Goal: Information Seeking & Learning: Learn about a topic

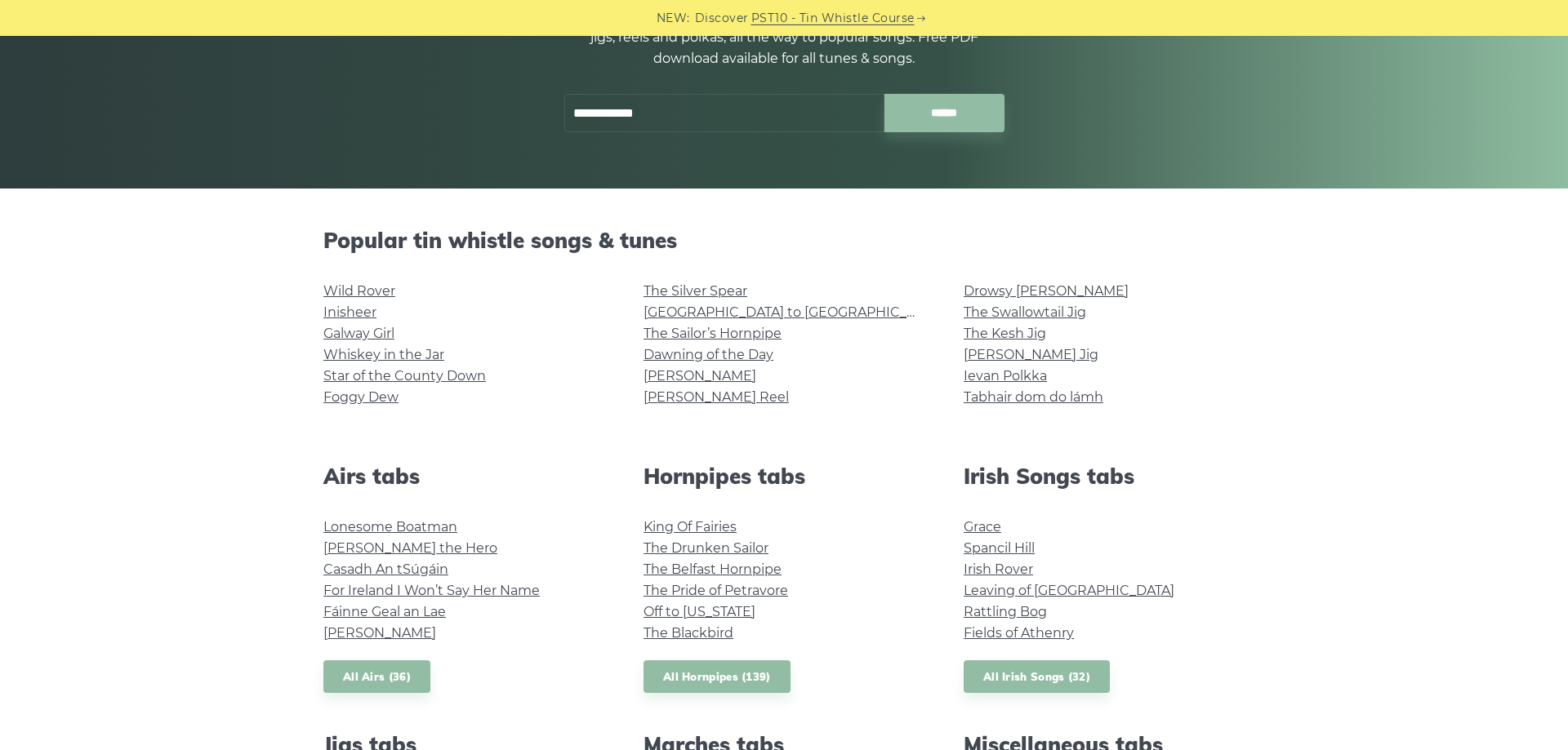
scroll to position [250, 0]
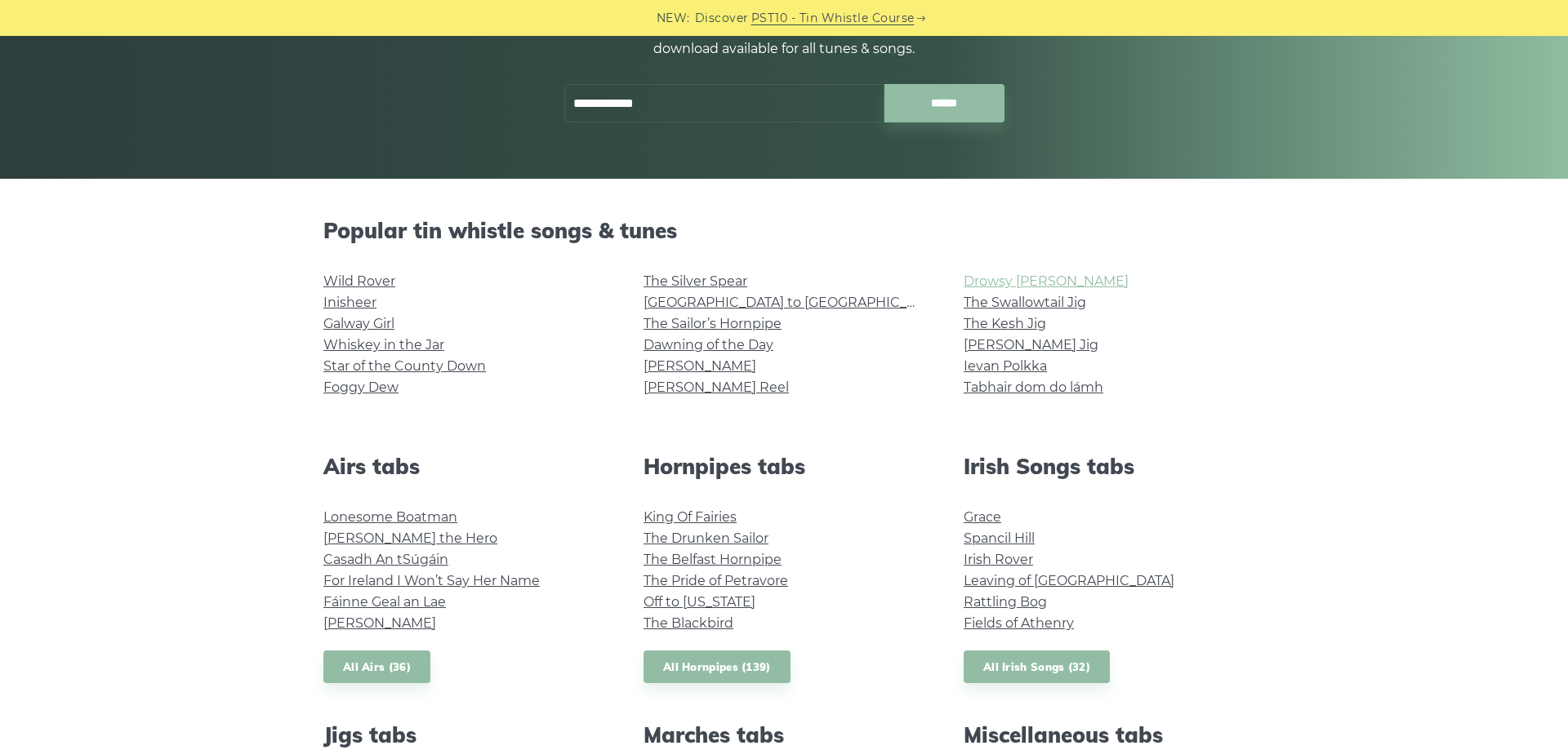
click at [1000, 283] on link "Drowsy [PERSON_NAME]" at bounding box center [1046, 281] width 165 height 16
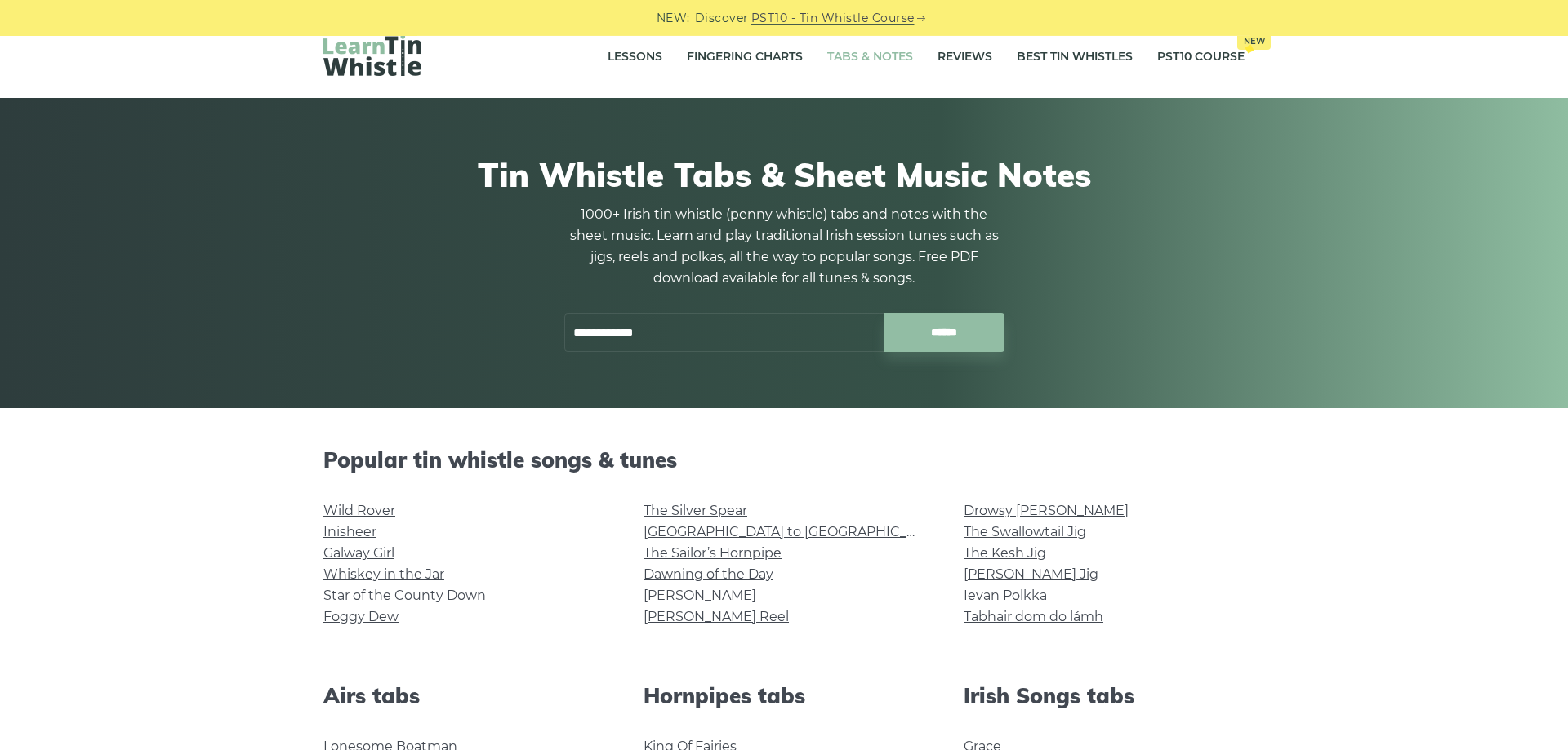
scroll to position [0, 0]
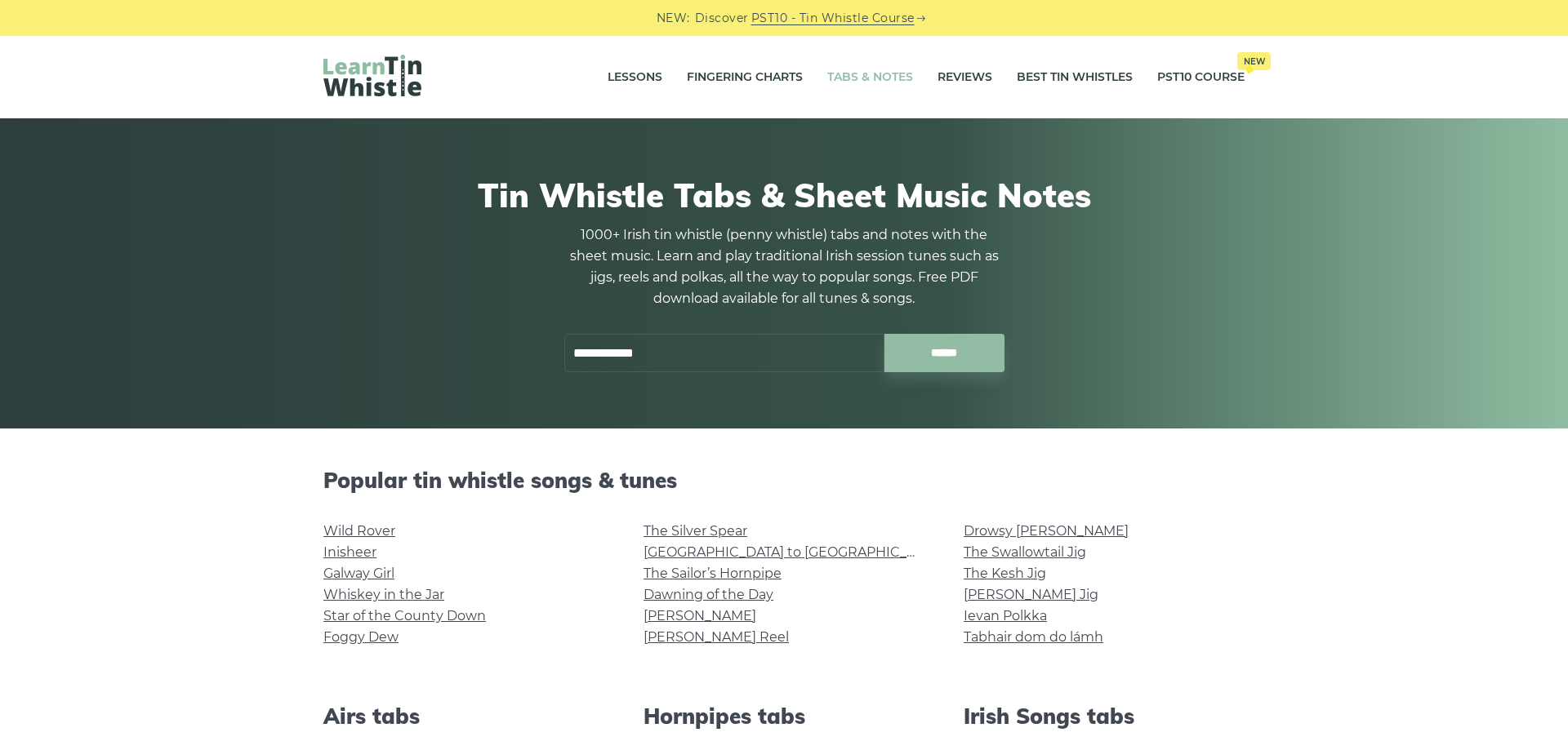
click at [667, 342] on input "**********" at bounding box center [724, 353] width 320 height 38
drag, startPoint x: 692, startPoint y: 341, endPoint x: 329, endPoint y: 335, distance: 363.0
click at [564, 343] on input "**********" at bounding box center [724, 353] width 320 height 38
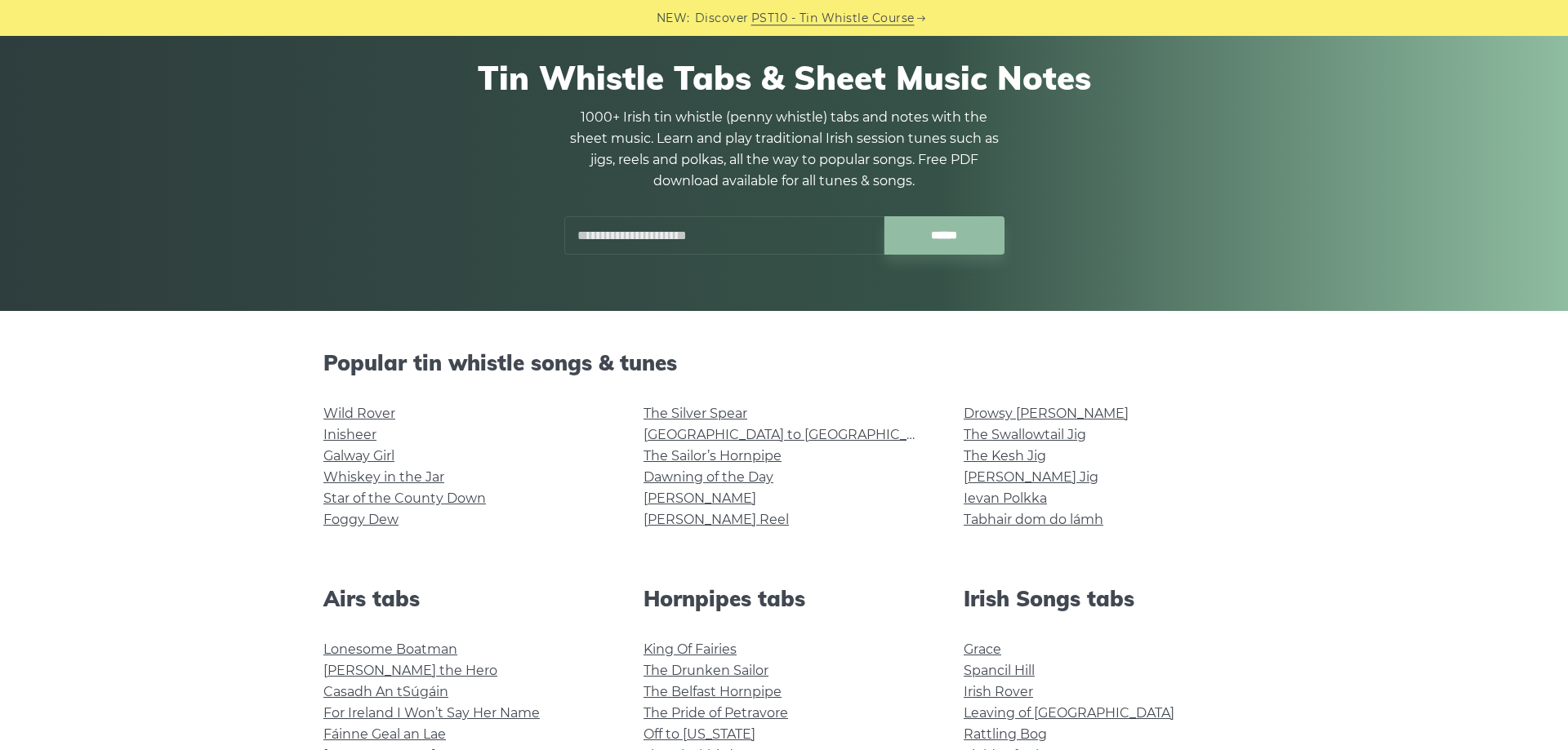
scroll to position [83, 0]
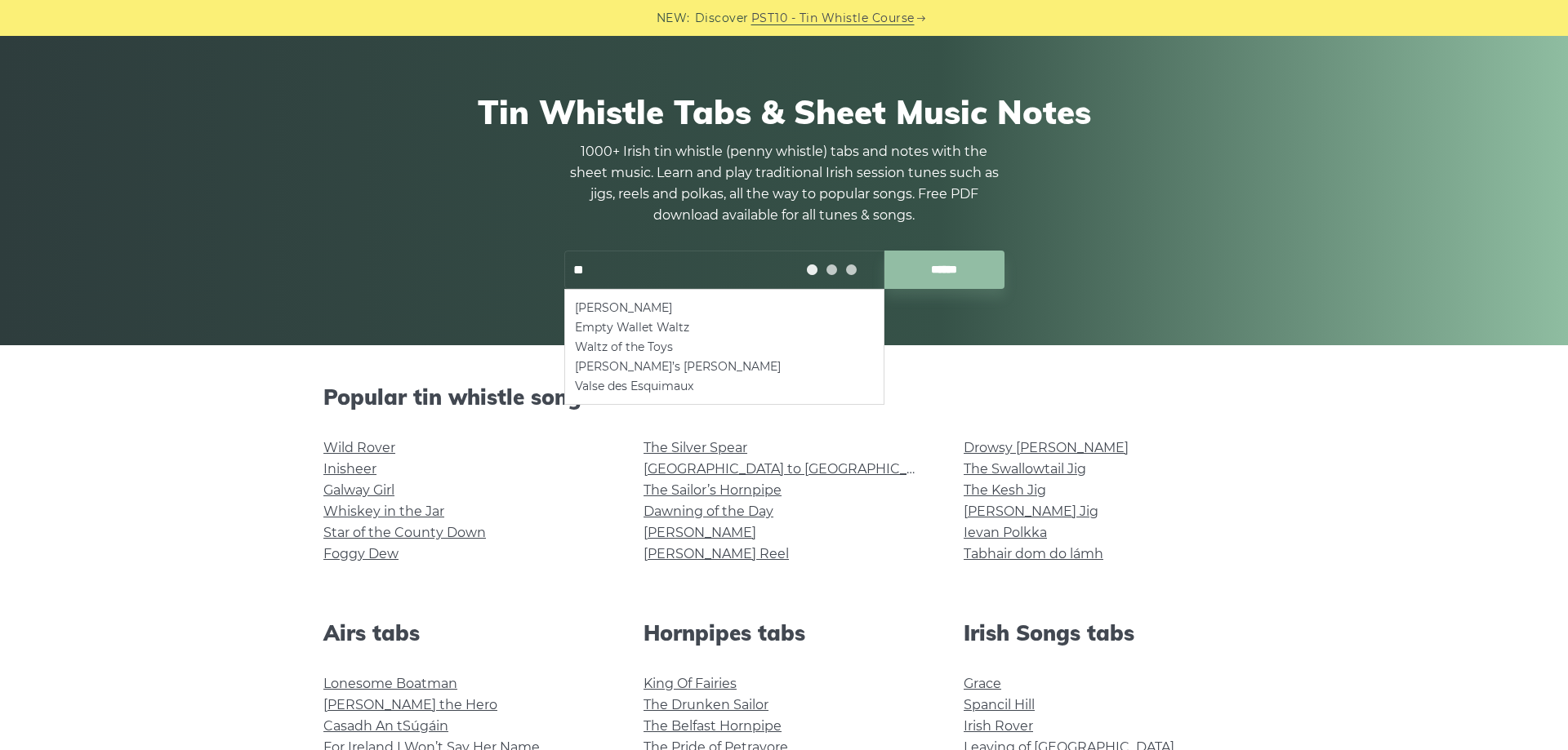
type input "*"
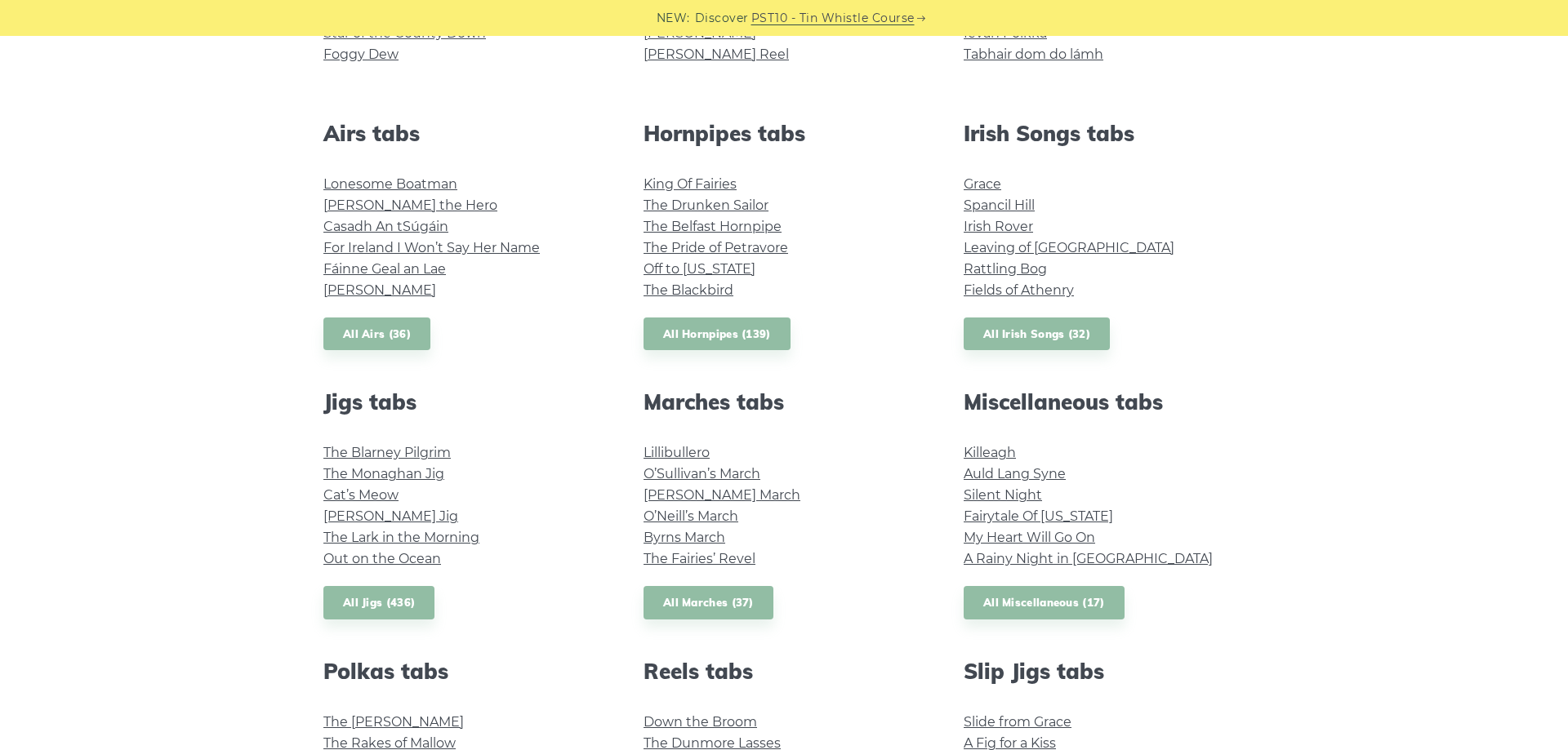
scroll to position [500, 0]
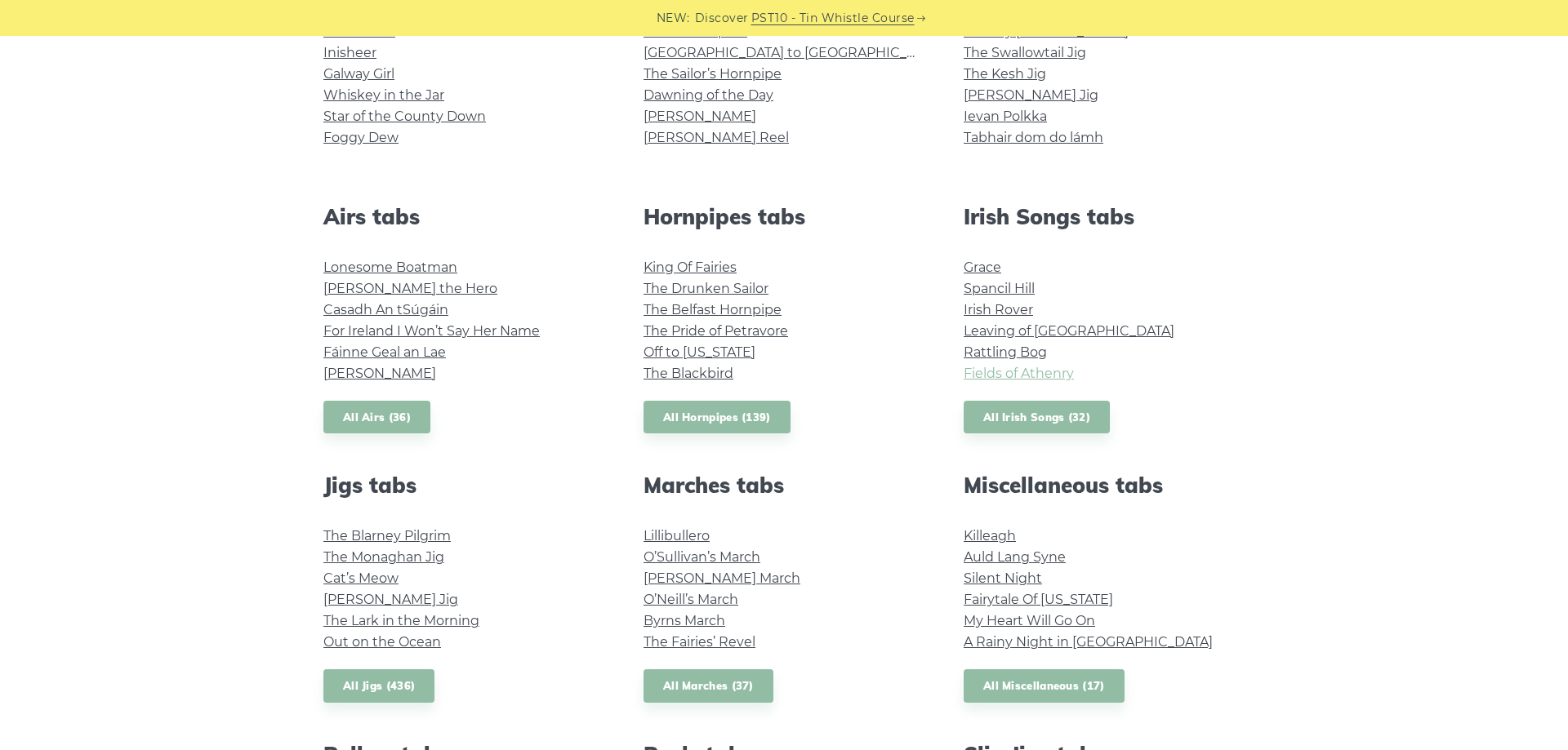
click at [1023, 374] on link "Fields of Athenry" at bounding box center [1019, 373] width 110 height 16
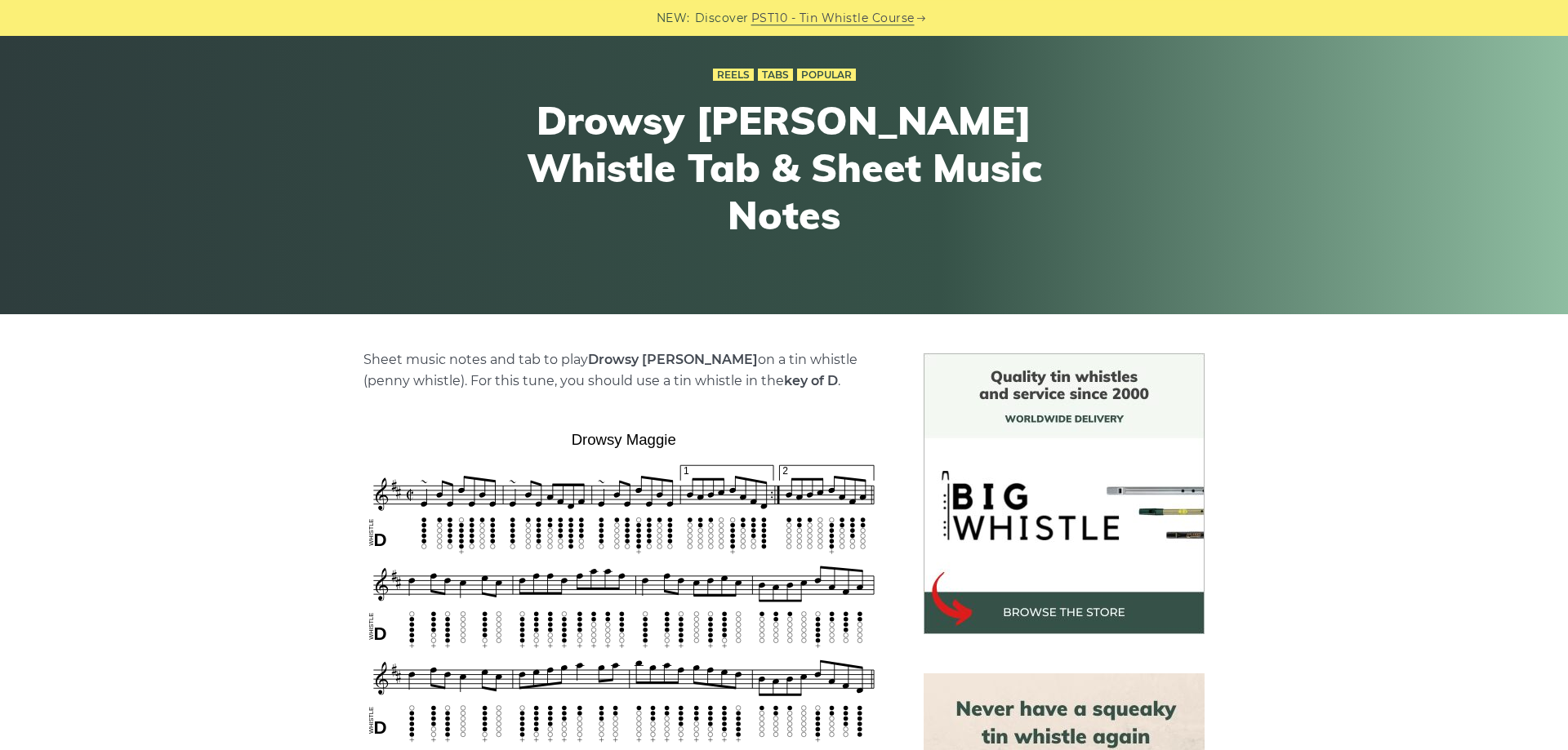
scroll to position [333, 0]
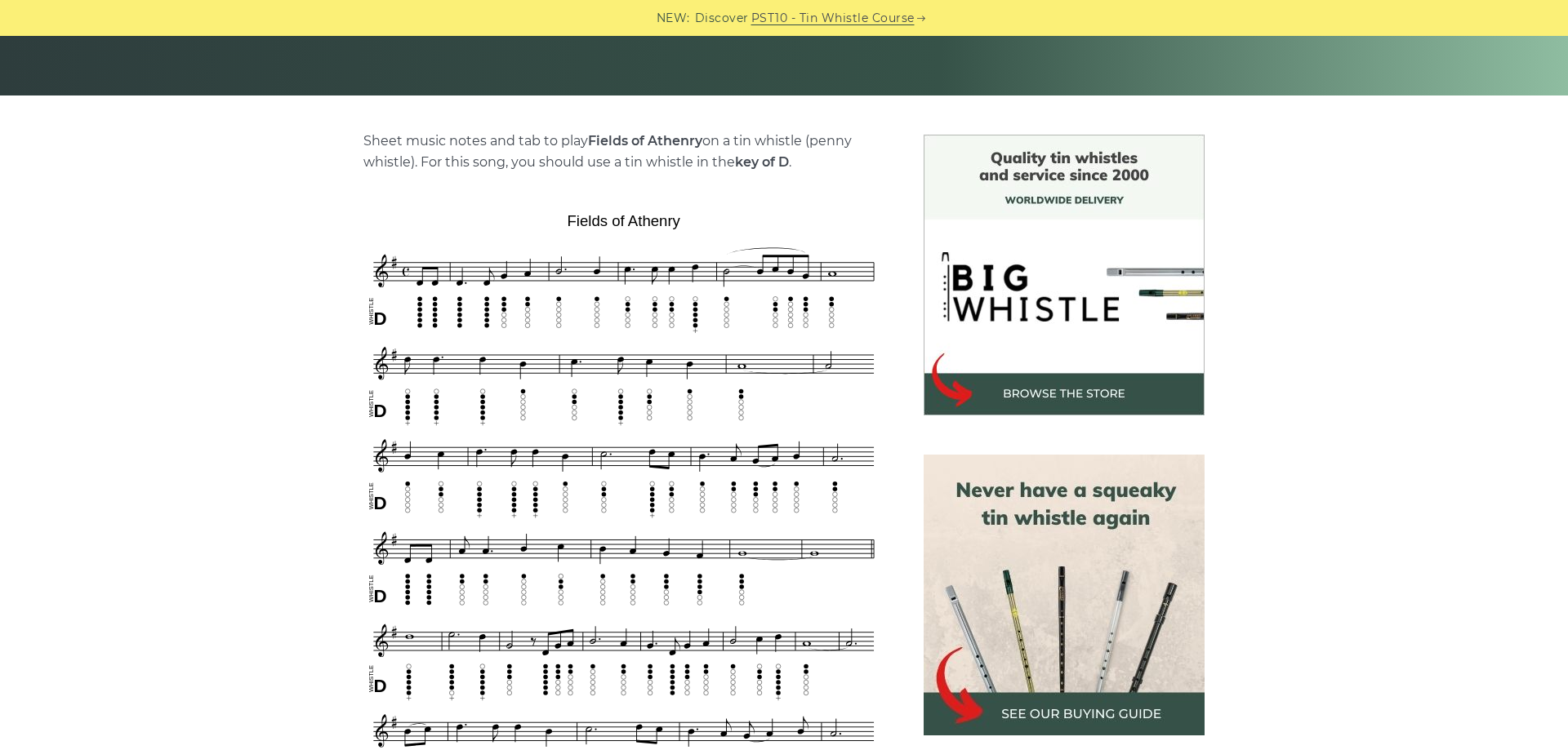
scroll to position [500, 0]
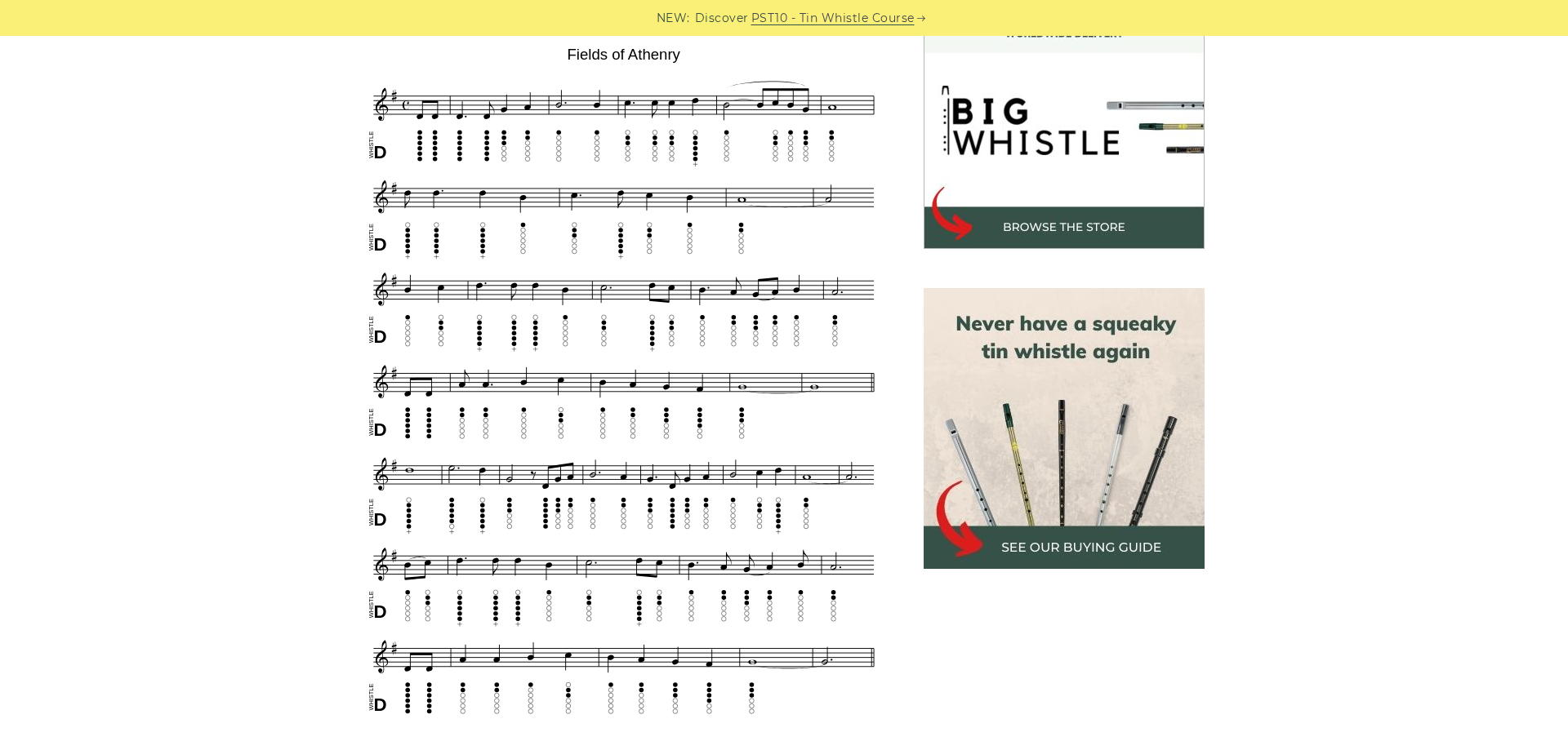
click at [1447, 204] on div "Sheet music notes and tab to play Fields of Athenry on a tin whistle ([PERSON_N…" at bounding box center [784, 653] width 1568 height 1369
